Goal: Information Seeking & Learning: Learn about a topic

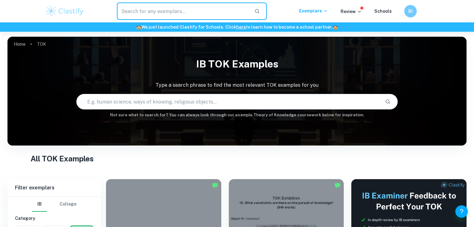
click at [162, 8] on input "text" at bounding box center [183, 10] width 133 height 17
type input "chemistry"
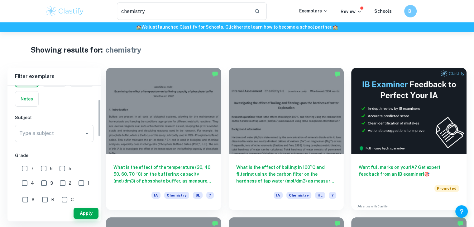
scroll to position [43, 0]
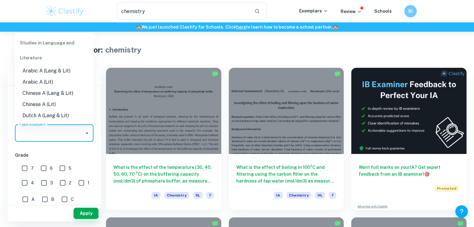
click at [57, 133] on input "Type a subject" at bounding box center [50, 133] width 64 height 12
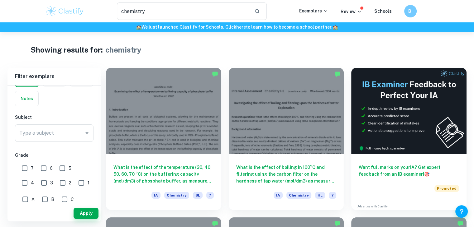
drag, startPoint x: 98, startPoint y: 150, endPoint x: 26, endPoint y: 172, distance: 75.2
click at [26, 172] on div "IB College Category IA EE TOK Notes Subject Type a subject Type a subject Grade…" at bounding box center [53, 223] width 93 height 362
click at [26, 172] on input "7" at bounding box center [24, 168] width 12 height 12
checkbox input "true"
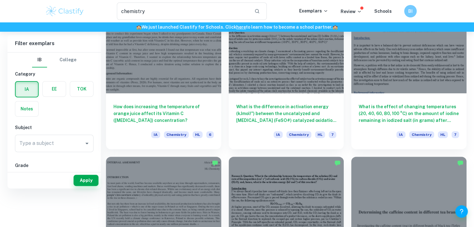
scroll to position [0, 0]
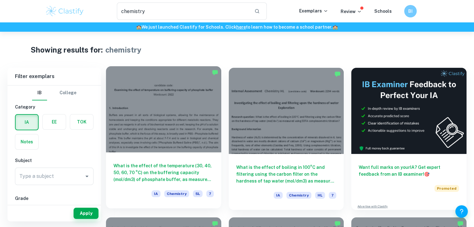
click at [156, 196] on span "IA" at bounding box center [155, 194] width 9 height 7
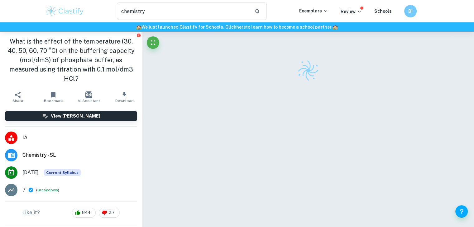
click at [41, 155] on span "Chemistry - SL" at bounding box center [79, 155] width 115 height 7
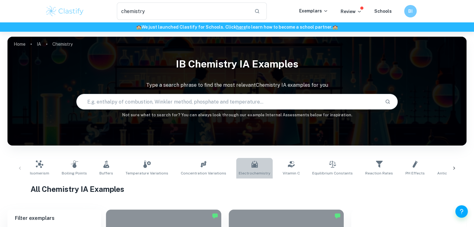
click at [243, 171] on span "Electrochemistry" at bounding box center [254, 174] width 31 height 6
type input "Electrochemistry"
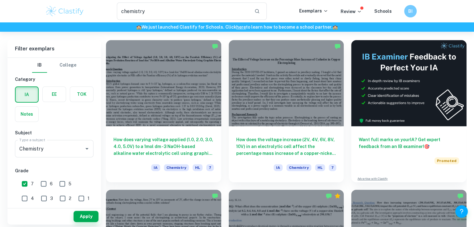
scroll to position [170, 0]
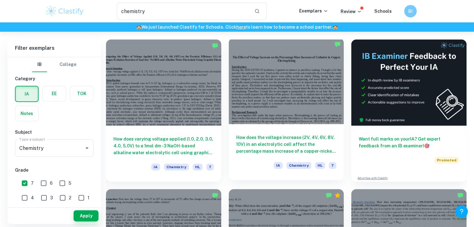
click at [305, 151] on h6 "How does the voltage increase (2V, 4V, 6V, 8V, 10V) in an electrolytic cell aff…" at bounding box center [286, 144] width 100 height 21
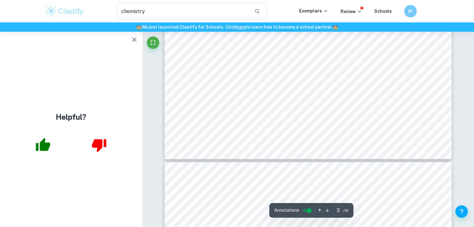
scroll to position [1156, 0]
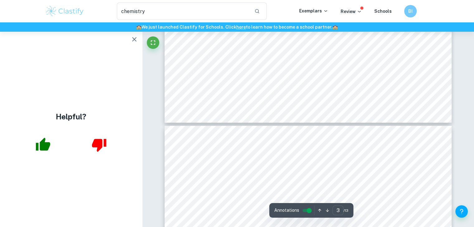
type input "4"
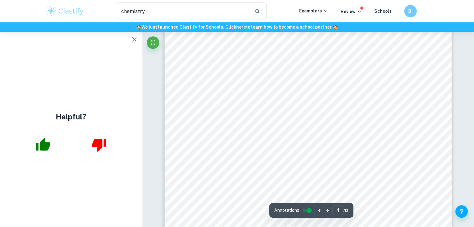
scroll to position [1288, 0]
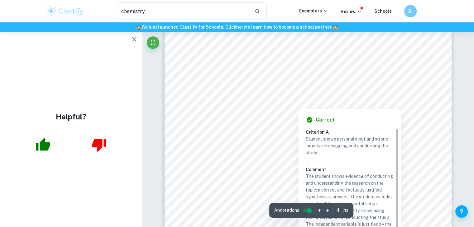
click at [228, 89] on div at bounding box center [308, 92] width 217 height 7
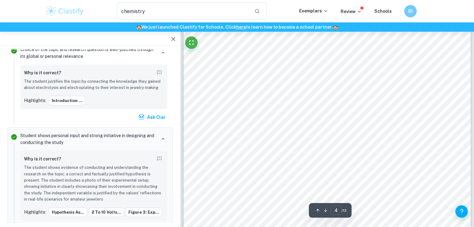
scroll to position [1239, 0]
click at [198, 91] on div "4 Variables Independent variable Voltage (volts/V) The voltage will be increase…" at bounding box center [326, 229] width 287 height 406
click at [198, 91] on div "5 Methodology Materials and Apparatus Table 2. List of apparatus and materials …" at bounding box center [326, 209] width 287 height 406
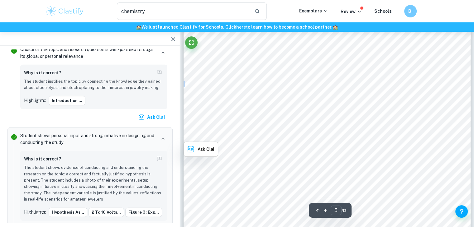
scroll to position [1678, 0]
click at [268, 116] on div "5 Methodology Materials and Apparatus Table 2. List of apparatus and materials …" at bounding box center [326, 199] width 287 height 406
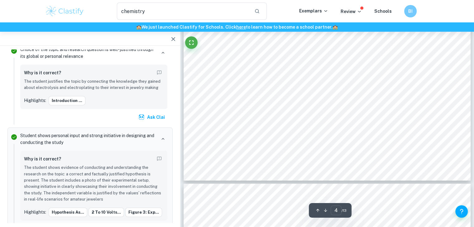
type input "5"
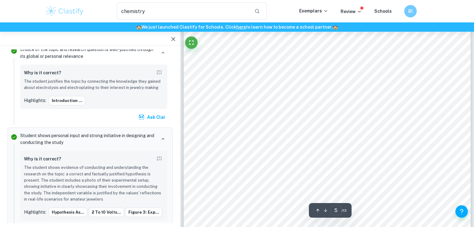
scroll to position [1658, 0]
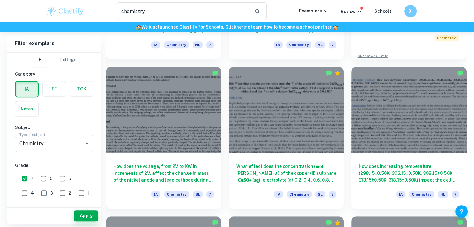
scroll to position [294, 0]
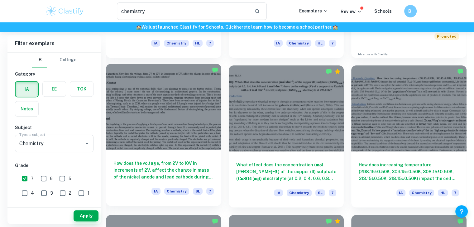
click at [201, 166] on h6 "How does the voltage, from 2V to 10V in increments of 2V, affect the change in …" at bounding box center [163, 170] width 100 height 21
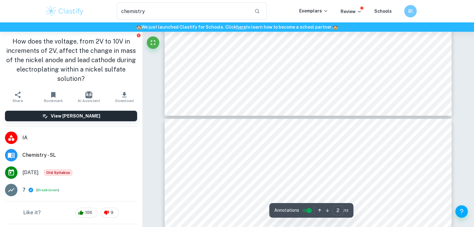
scroll to position [714, 0]
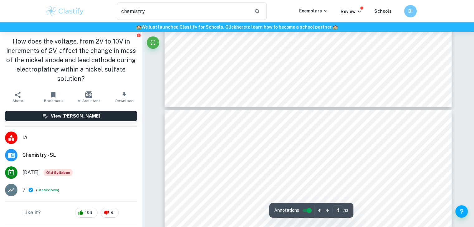
type input "5"
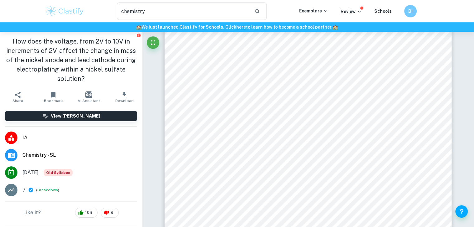
scroll to position [1593, 0]
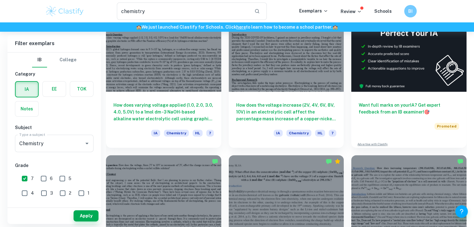
scroll to position [205, 0]
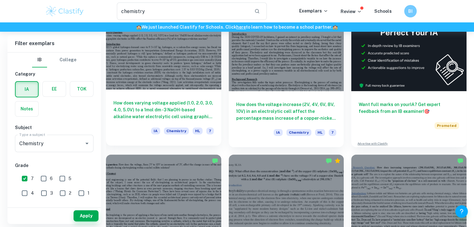
click at [194, 108] on h6 "How does varying voltage applied (1.0, 2.0, 3.0, 4.0, 5.0V) to a 1mol dm -3 NaO…" at bounding box center [163, 110] width 100 height 21
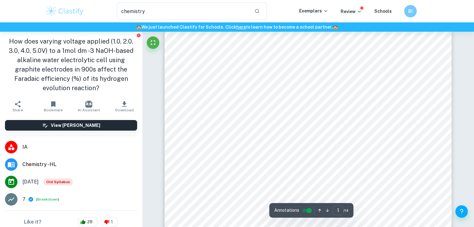
scroll to position [11, 0]
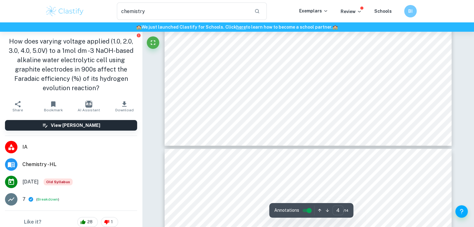
type input "5"
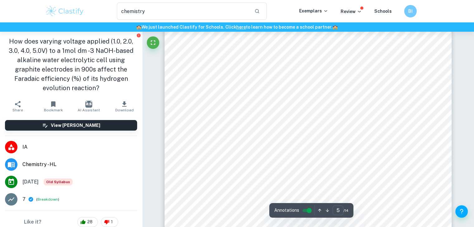
scroll to position [1677, 0]
click at [267, 119] on div "Table 2: Control variables (continued) Temperature of electrolyte Varying tempe…" at bounding box center [307, 91] width 287 height 372
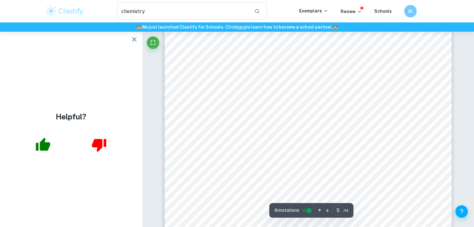
scroll to position [1679, 0]
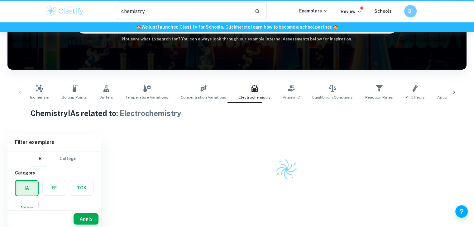
scroll to position [76, 0]
